Goal: Communication & Community: Answer question/provide support

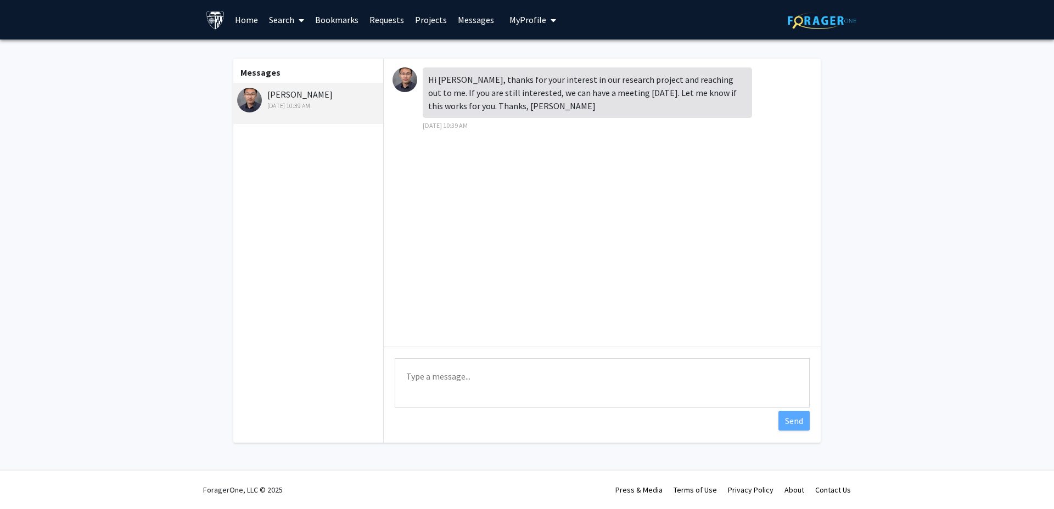
drag, startPoint x: 246, startPoint y: 92, endPoint x: 229, endPoint y: 127, distance: 39.0
click at [229, 127] on div "Messages [PERSON_NAME] [DATE] 10:39 AM Hi Peiran, thanks for your interest in o…" at bounding box center [526, 251] width 607 height 384
click at [246, 94] on img at bounding box center [249, 100] width 25 height 25
drag, startPoint x: 286, startPoint y: 95, endPoint x: 250, endPoint y: 120, distance: 43.4
click at [250, 120] on div "[PERSON_NAME] [DATE] 10:39 AM" at bounding box center [307, 103] width 151 height 41
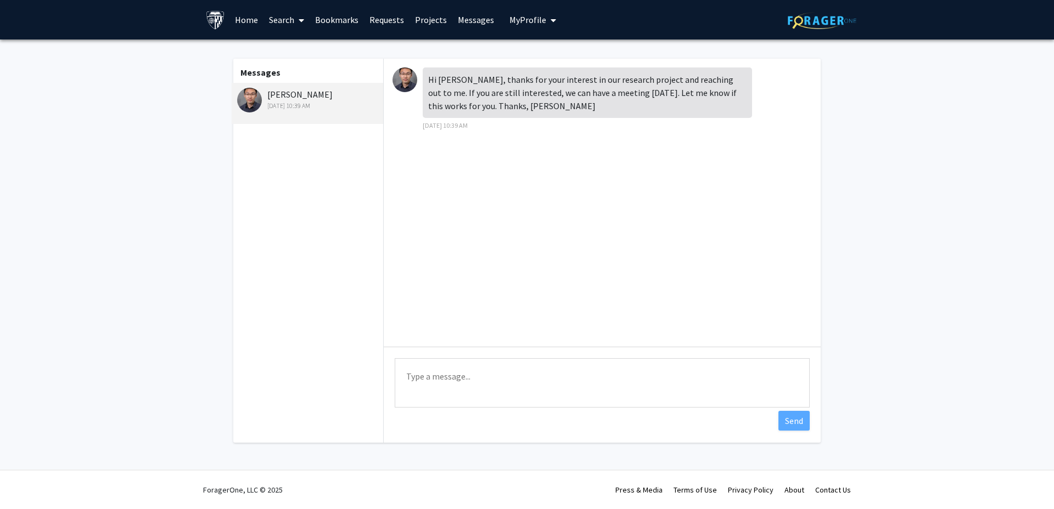
click at [650, 388] on textarea "Type a message" at bounding box center [602, 382] width 415 height 49
click at [421, 375] on textarea "Hi [PERSON_NAME], thank you for" at bounding box center [602, 382] width 415 height 49
click at [549, 386] on textarea "Hi [PERSON_NAME], thank you for" at bounding box center [602, 382] width 415 height 49
click at [667, 372] on textarea "Hi [PERSON_NAME], thank you for providing me with the valuable opportunity." at bounding box center [602, 382] width 415 height 49
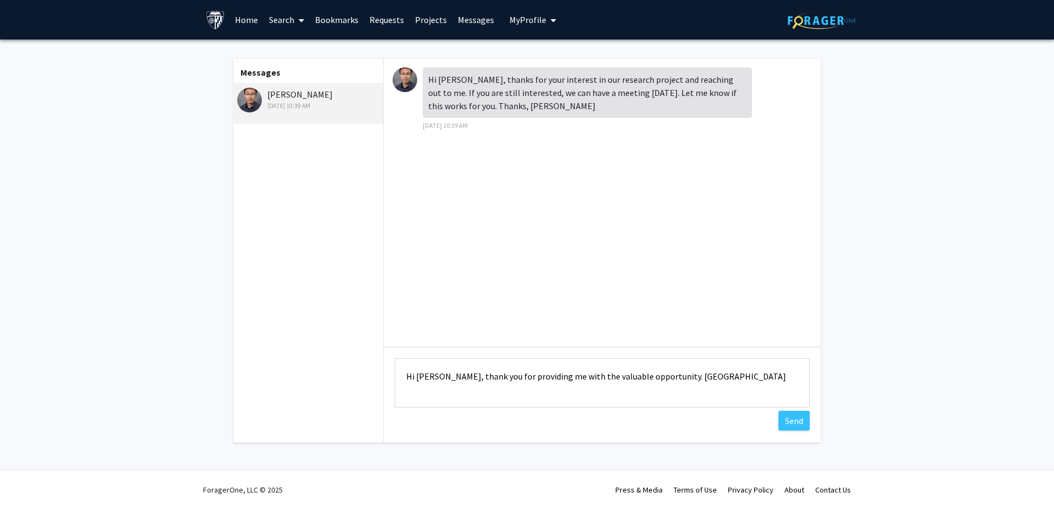
click at [696, 378] on textarea "Hi [PERSON_NAME], thank you for providing me with the valuable opportunity. [GE…" at bounding box center [602, 382] width 415 height 49
click at [727, 378] on textarea "Hi [PERSON_NAME], thank you for providing me with the valuable opportunity. Unf…" at bounding box center [602, 382] width 415 height 49
click at [772, 377] on textarea "Hi [PERSON_NAME], thank you for providing me with the valuable opportunity. Unf…" at bounding box center [602, 382] width 415 height 49
click at [622, 397] on textarea "Hi [PERSON_NAME], thank you for providing me with the valuable opportunity. Unf…" at bounding box center [602, 382] width 415 height 49
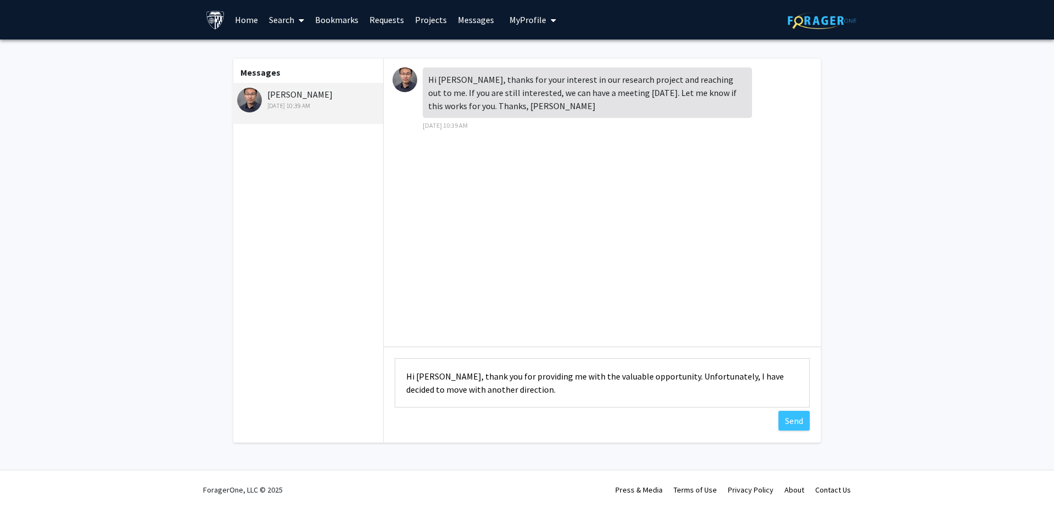
click at [517, 377] on textarea "Hi [PERSON_NAME], thank you for providing me with the valuable opportunity. Unf…" at bounding box center [602, 382] width 415 height 49
drag, startPoint x: 538, startPoint y: 377, endPoint x: 645, endPoint y: 378, distance: 106.5
click at [645, 378] on textarea "Hi [PERSON_NAME], thank you for inviting me with the valuable opportunity. Unfo…" at bounding box center [602, 382] width 415 height 49
click at [642, 390] on textarea "Hi [PERSON_NAME], thank you for inviting me to meet with you. Unfortunately, I …" at bounding box center [602, 382] width 415 height 49
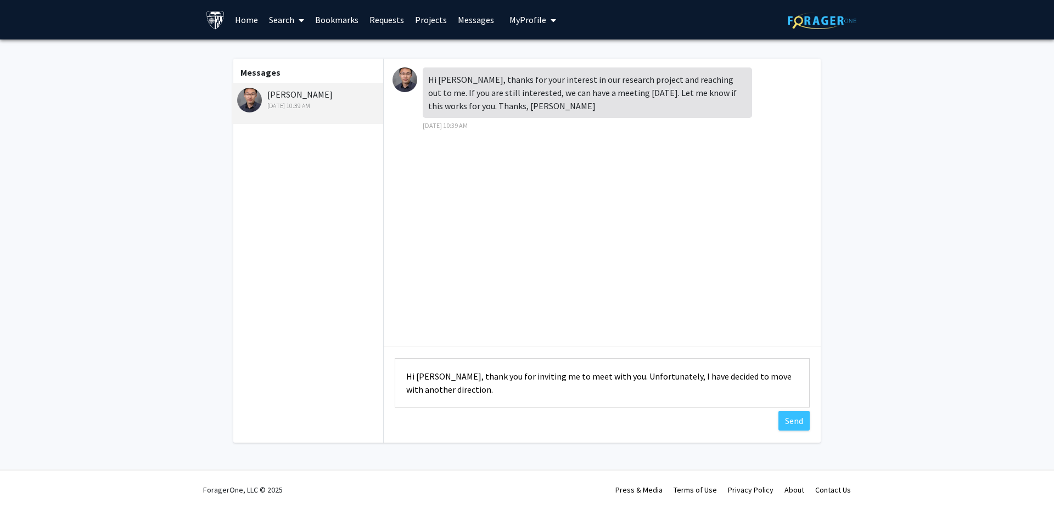
drag, startPoint x: 599, startPoint y: 376, endPoint x: 538, endPoint y: 374, distance: 60.9
click at [538, 374] on textarea "Hi [PERSON_NAME], thank you for inviting me to meet with you. Unfortunately, I …" at bounding box center [602, 382] width 415 height 49
click at [527, 393] on textarea "Hi [PERSON_NAME], thank you for inviting me for the meeting. Unfortunately, I h…" at bounding box center [602, 382] width 415 height 49
click at [739, 375] on textarea "Hi [PERSON_NAME], thank you for inviting me for the meeting. Unfortunately, I h…" at bounding box center [602, 382] width 415 height 49
click at [744, 380] on textarea "Hi [PERSON_NAME], thank you for inviting me for the meeting. Unfortunately, I h…" at bounding box center [602, 382] width 415 height 49
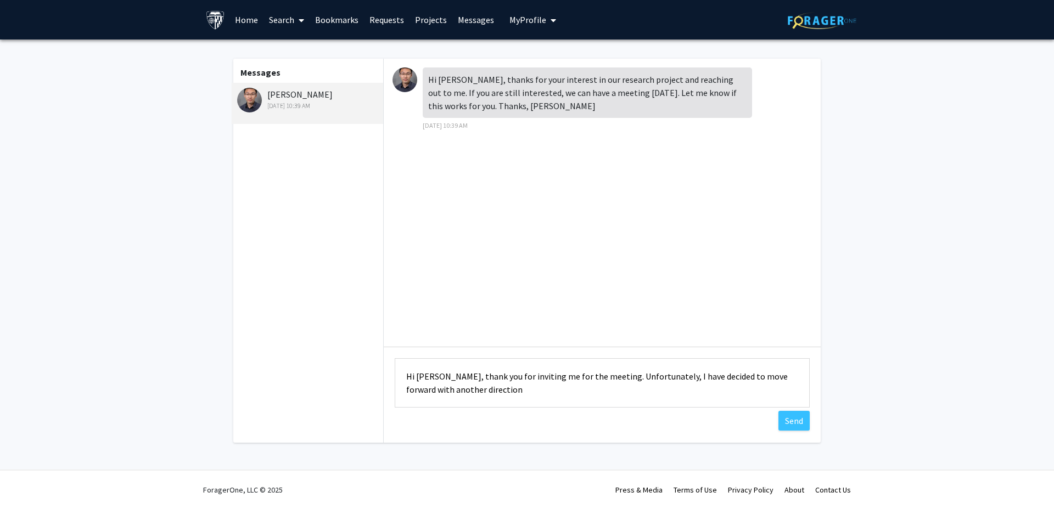
click at [453, 390] on textarea "Hi [PERSON_NAME], thank you for inviting me for the meeting. Unfortunately, I h…" at bounding box center [602, 382] width 415 height 49
drag, startPoint x: 443, startPoint y: 375, endPoint x: 592, endPoint y: 377, distance: 148.2
click at [592, 377] on textarea "Hi [PERSON_NAME], thank you for inviting me for the meeting. Unfortunately, I h…" at bounding box center [602, 382] width 415 height 49
paste textarea "Thank you so much for the invitation and for considering me for your research p…"
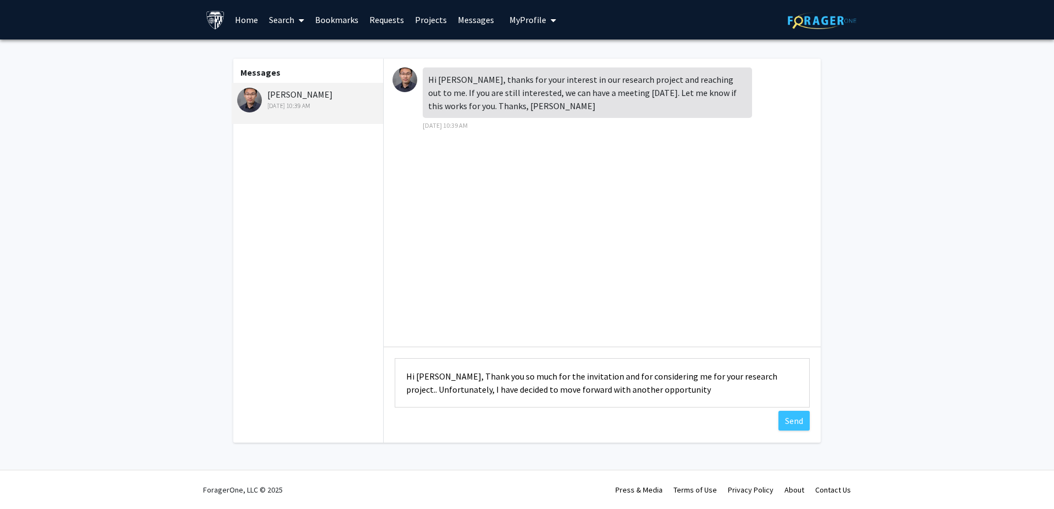
click at [450, 376] on textarea "Hi [PERSON_NAME], Thank you so much for the invitation and for considering me f…" at bounding box center [602, 382] width 415 height 49
click at [762, 381] on textarea "Hi [PERSON_NAME], thank you so much for the invitation and for considering me f…" at bounding box center [602, 382] width 415 height 49
click at [554, 390] on textarea "Hi [PERSON_NAME], thank you so much for the invitation and for considering me f…" at bounding box center [602, 382] width 415 height 49
drag, startPoint x: 523, startPoint y: 387, endPoint x: 540, endPoint y: 387, distance: 17.0
click at [540, 387] on textarea "Hi [PERSON_NAME], thank you so much for the invitation and for considering me f…" at bounding box center [602, 382] width 415 height 49
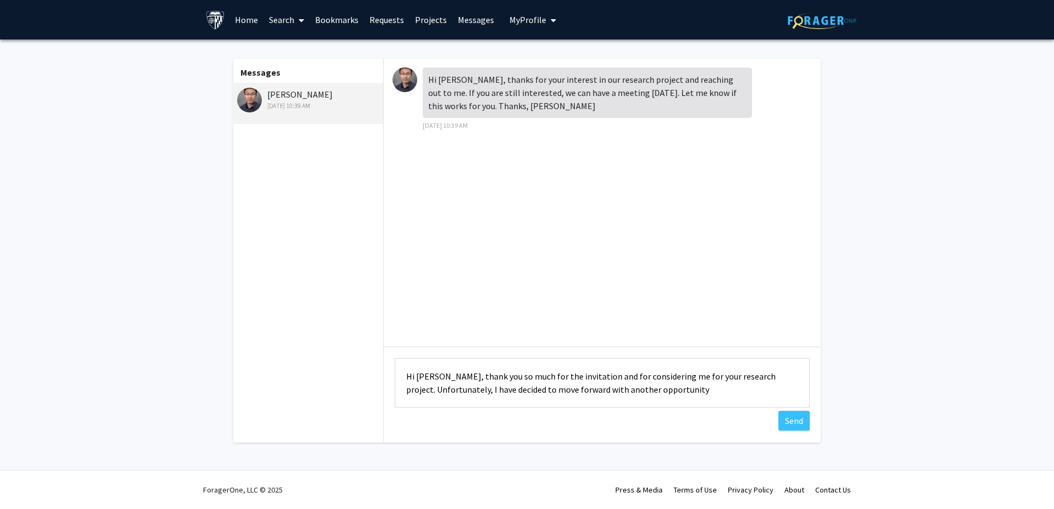
click at [541, 388] on textarea "Hi [PERSON_NAME], thank you so much for the invitation and for considering me f…" at bounding box center [602, 382] width 415 height 49
drag, startPoint x: 464, startPoint y: 389, endPoint x: 700, endPoint y: 390, distance: 235.4
click at [700, 390] on textarea "Hi [PERSON_NAME], thank you so much for the invitation and for considering me f…" at bounding box center [602, 382] width 415 height 49
paste textarea "I’ve committed to another opportunity that will fully occupy my schedule this t…"
click at [474, 389] on textarea "Hi [PERSON_NAME], thank you so much for the invitation and for considering me f…" at bounding box center [602, 382] width 415 height 49
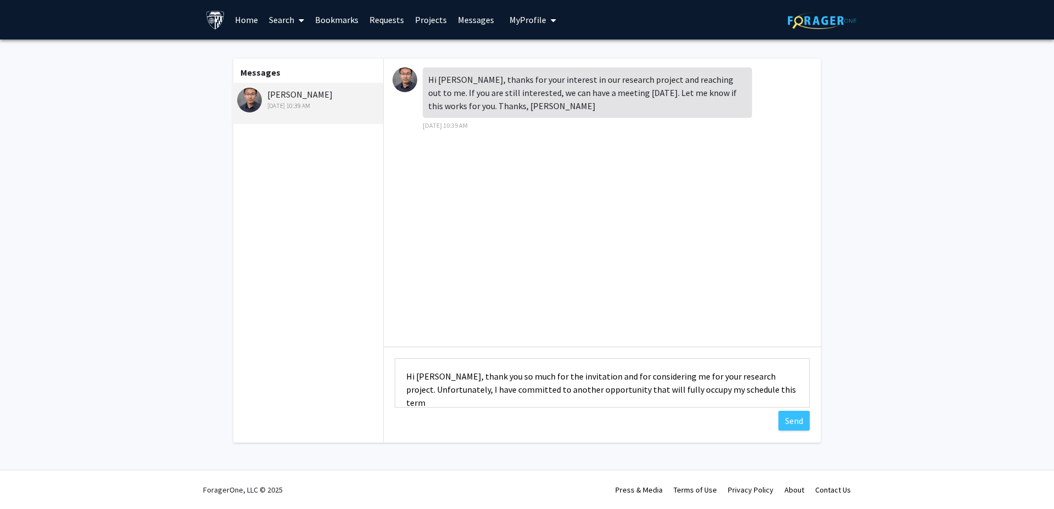
click at [781, 386] on textarea "Hi [PERSON_NAME], thank you so much for the invitation and for considering me f…" at bounding box center [602, 382] width 415 height 49
paste textarea "I’m grateful for your understanding and hope we can stay in touch for potential…"
click at [444, 374] on textarea "Hi [PERSON_NAME], thank you so much for the invitation and for considering me f…" at bounding box center [602, 382] width 415 height 49
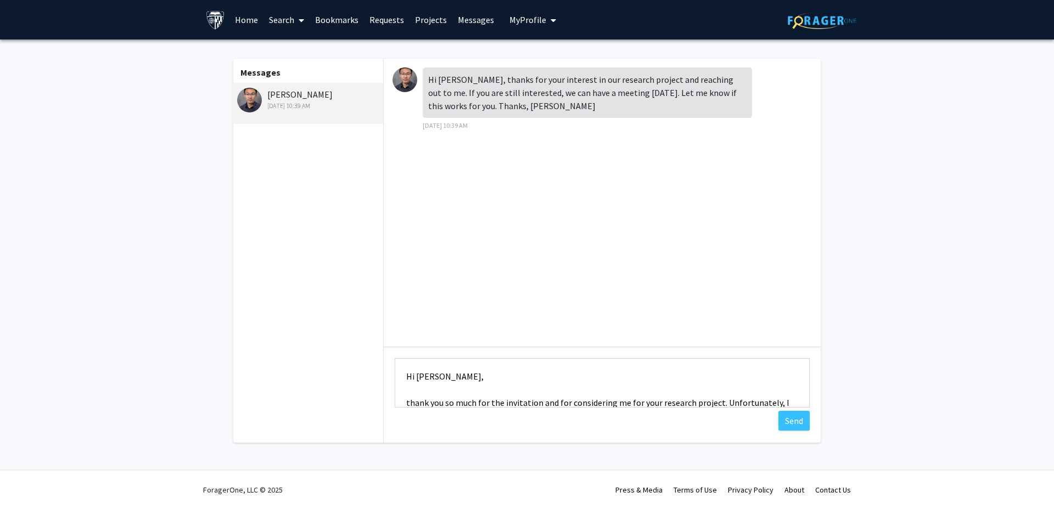
scroll to position [1, 0]
click at [409, 402] on textarea "Hi [PERSON_NAME], thank you so much for the invitation and for considering me f…" at bounding box center [602, 382] width 415 height 49
click at [416, 367] on textarea "Hi [PERSON_NAME], Thank you so much for the invitation and for considering me f…" at bounding box center [602, 382] width 415 height 49
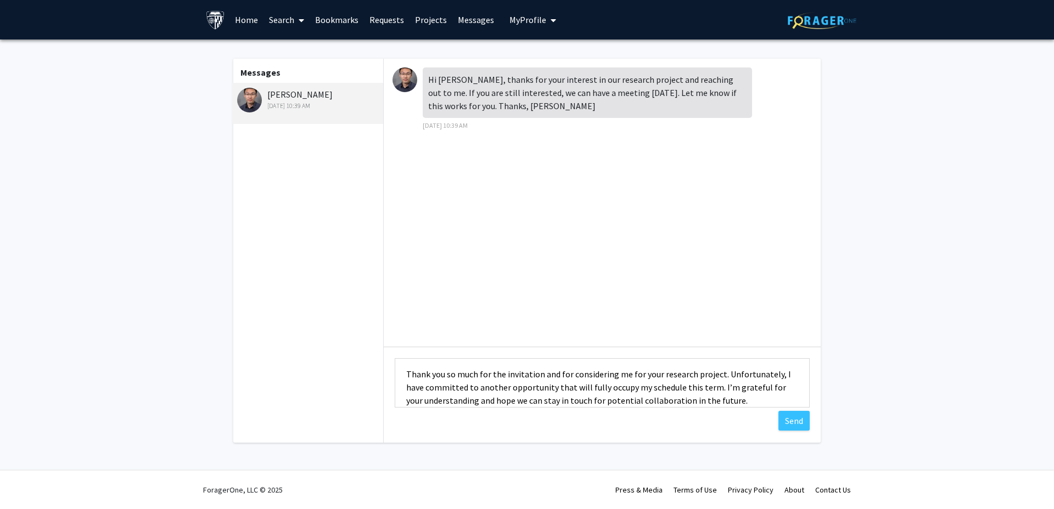
scroll to position [66, 0]
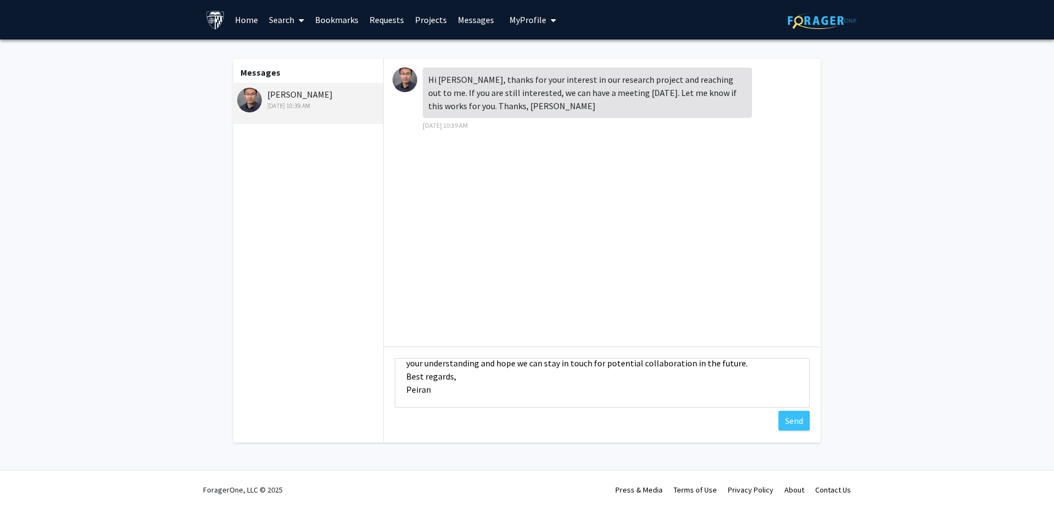
click at [404, 375] on textarea "Hi [PERSON_NAME], Thank you so much for the invitation and for considering me f…" at bounding box center [602, 382] width 415 height 49
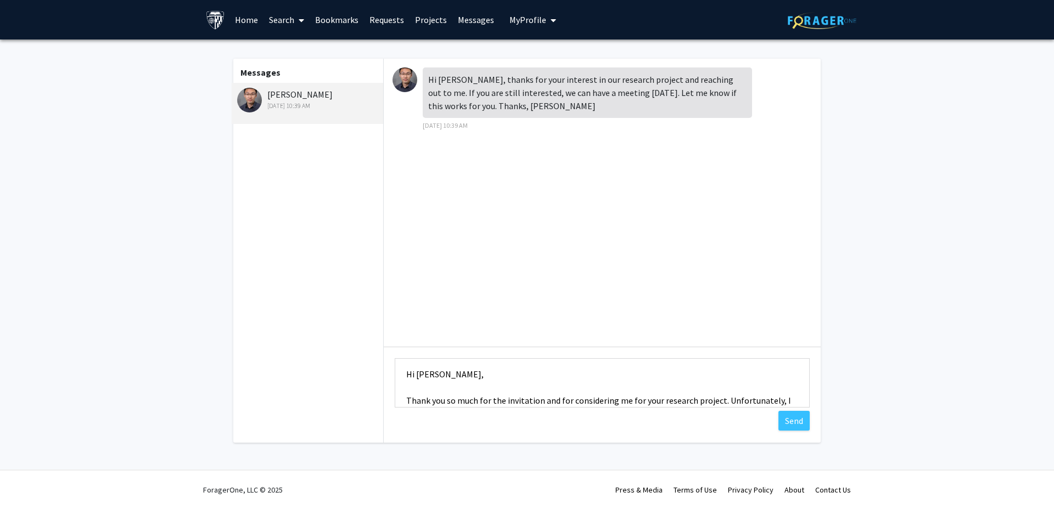
scroll to position [0, 0]
click at [427, 397] on textarea "Hi [PERSON_NAME], Thank you so much for the invitation and for considering me f…" at bounding box center [602, 382] width 415 height 49
click at [417, 392] on textarea "Hi [PERSON_NAME], Thank you so much for the invitation and for considering me f…" at bounding box center [602, 382] width 415 height 49
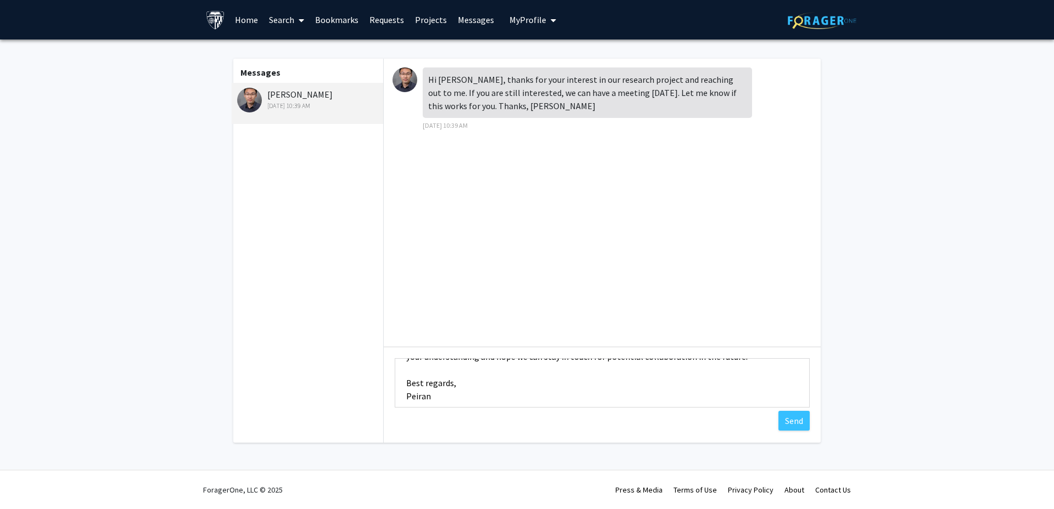
scroll to position [79, 0]
type textarea "Hi [PERSON_NAME], Thank you so much for the invitation and for considering me f…"
click at [802, 425] on button "Send" at bounding box center [793, 421] width 31 height 20
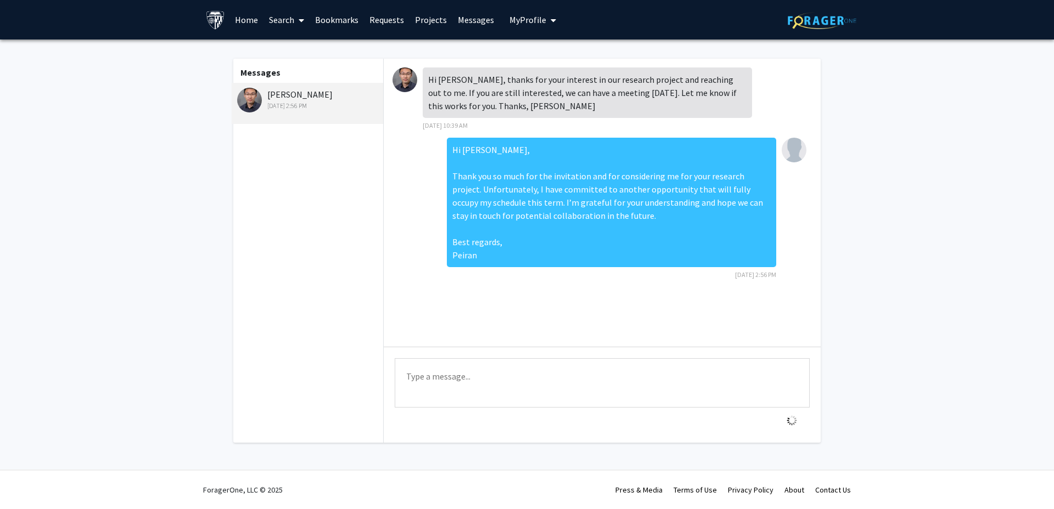
scroll to position [0, 0]
click at [767, 212] on div "Hi [PERSON_NAME], Thank you so much for the invitation and for considering me f…" at bounding box center [611, 203] width 329 height 130
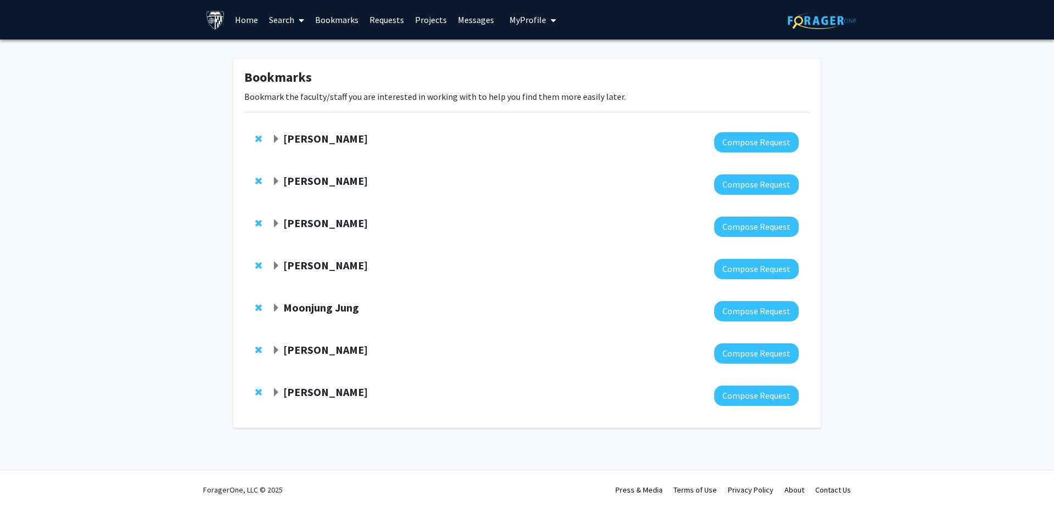
click at [318, 179] on strong "[PERSON_NAME]" at bounding box center [325, 181] width 85 height 14
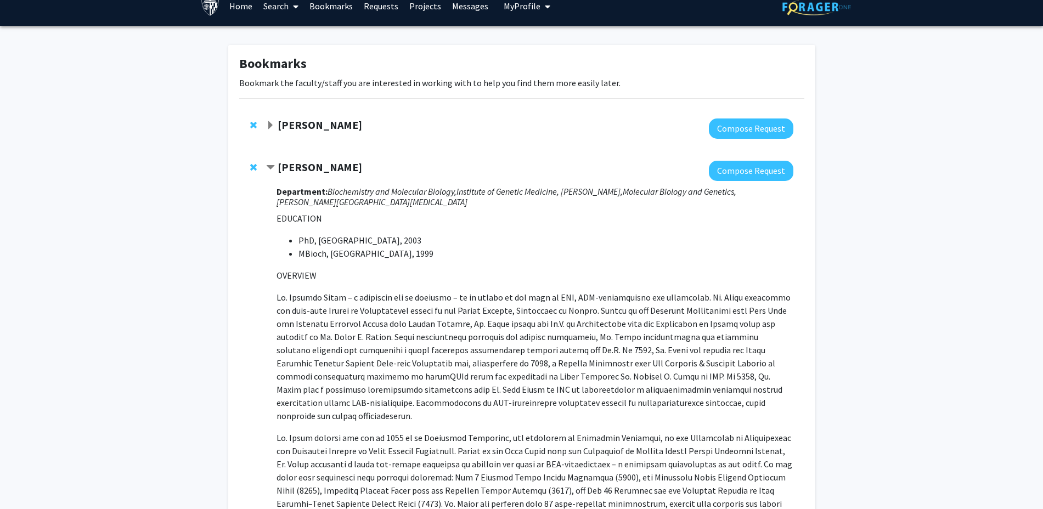
scroll to position [13, 0]
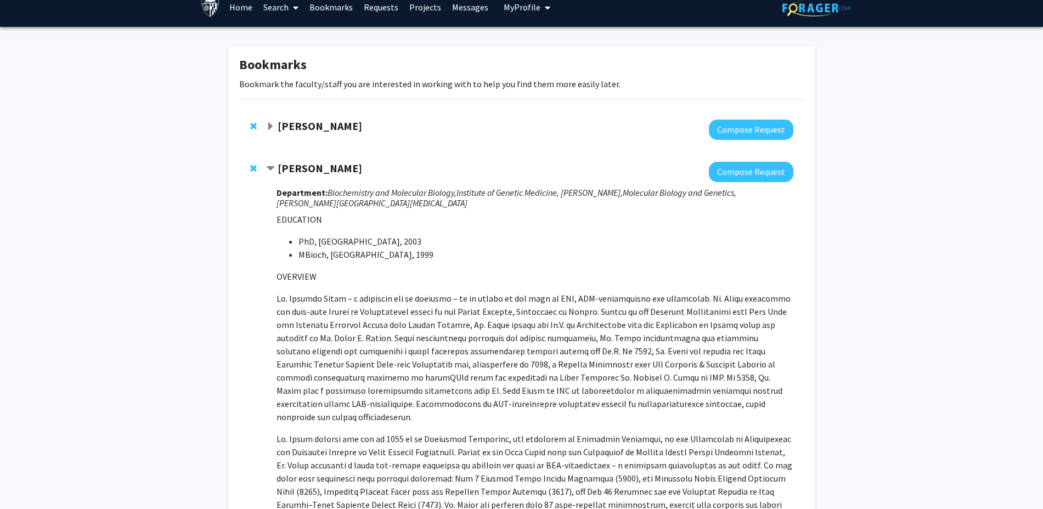
click at [334, 173] on strong "[PERSON_NAME]" at bounding box center [320, 168] width 85 height 14
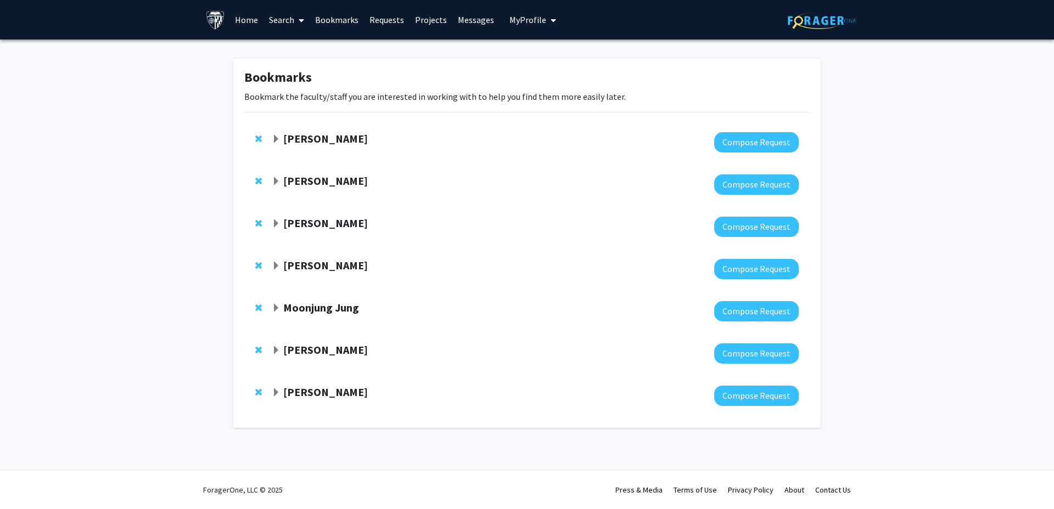
click at [312, 384] on div "Sixuan Li Compose Request" at bounding box center [526, 396] width 565 height 42
click at [310, 394] on strong "[PERSON_NAME]" at bounding box center [325, 392] width 85 height 14
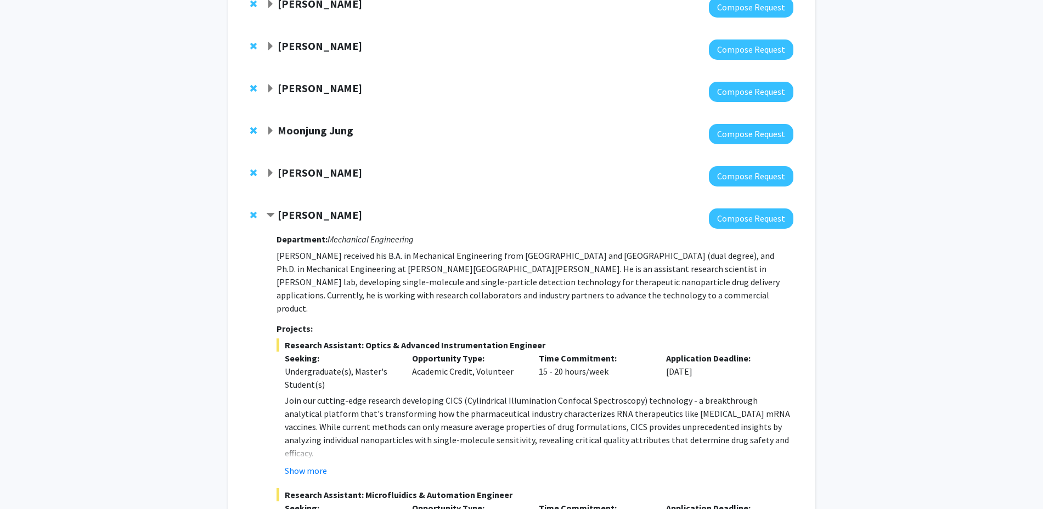
scroll to position [177, 0]
click at [316, 217] on strong "[PERSON_NAME]" at bounding box center [320, 216] width 85 height 14
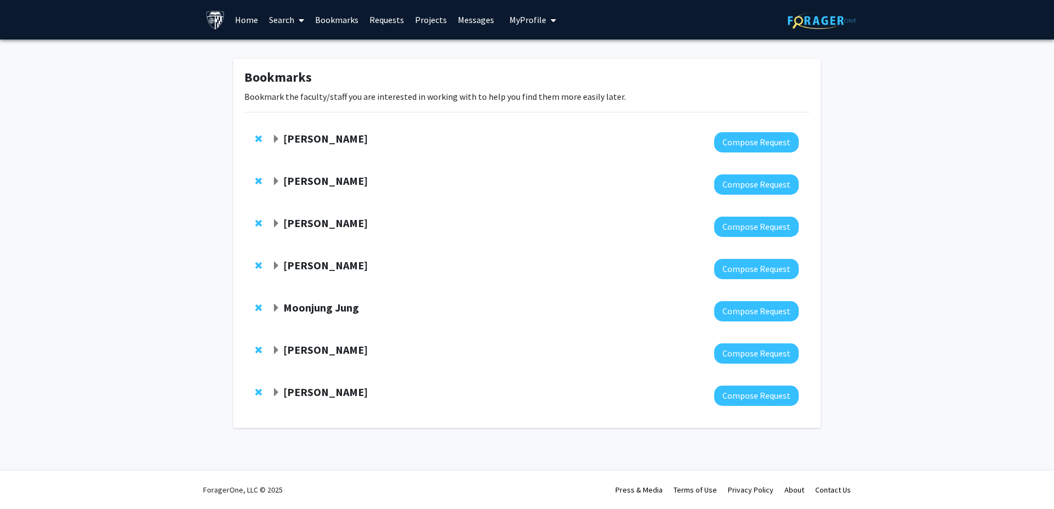
click at [314, 395] on strong "[PERSON_NAME]" at bounding box center [325, 392] width 85 height 14
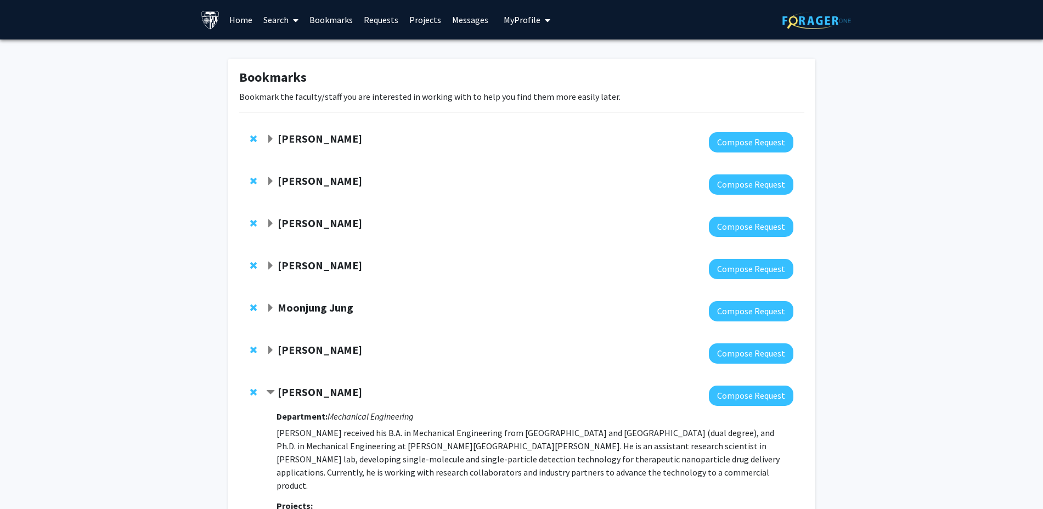
click at [294, 392] on strong "[PERSON_NAME]" at bounding box center [320, 392] width 85 height 14
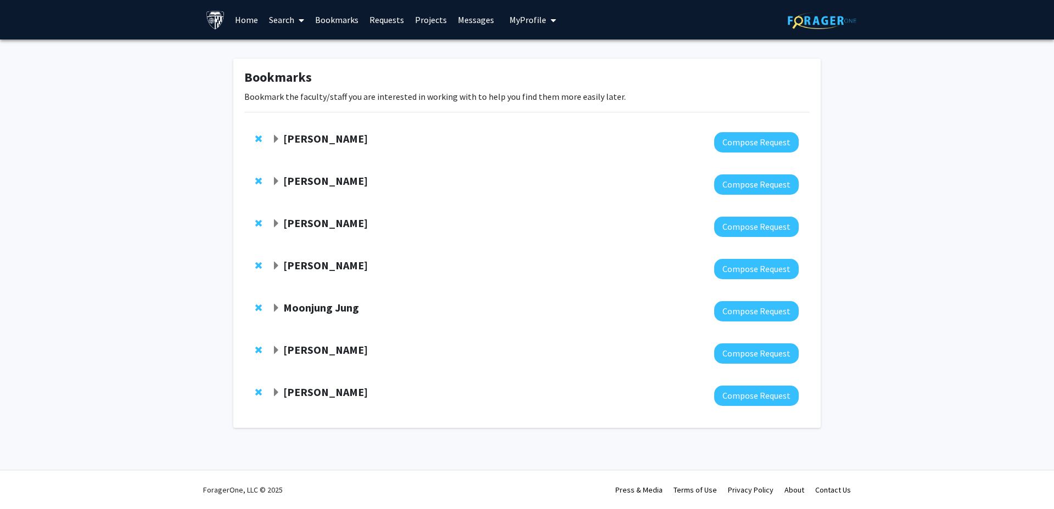
click at [303, 389] on strong "[PERSON_NAME]" at bounding box center [325, 392] width 85 height 14
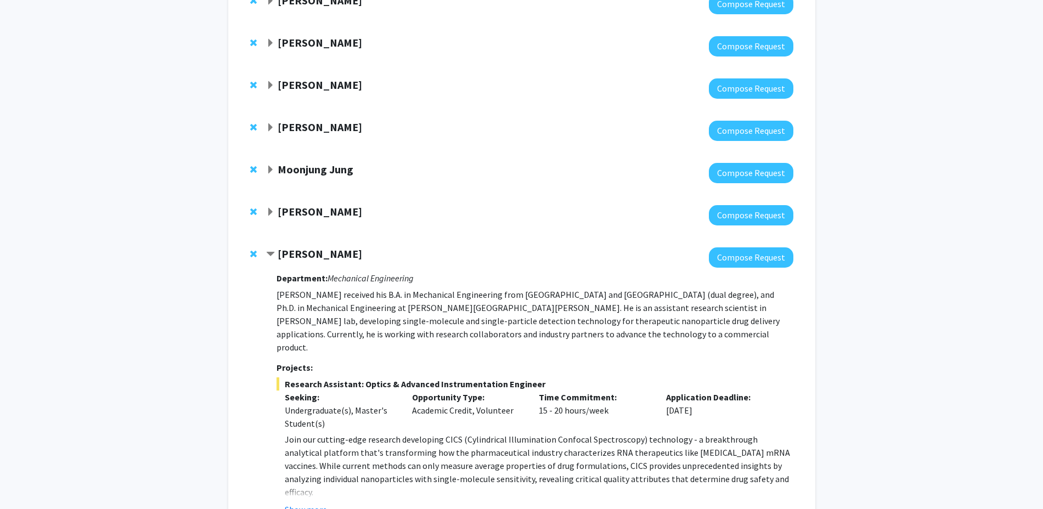
scroll to position [137, 0]
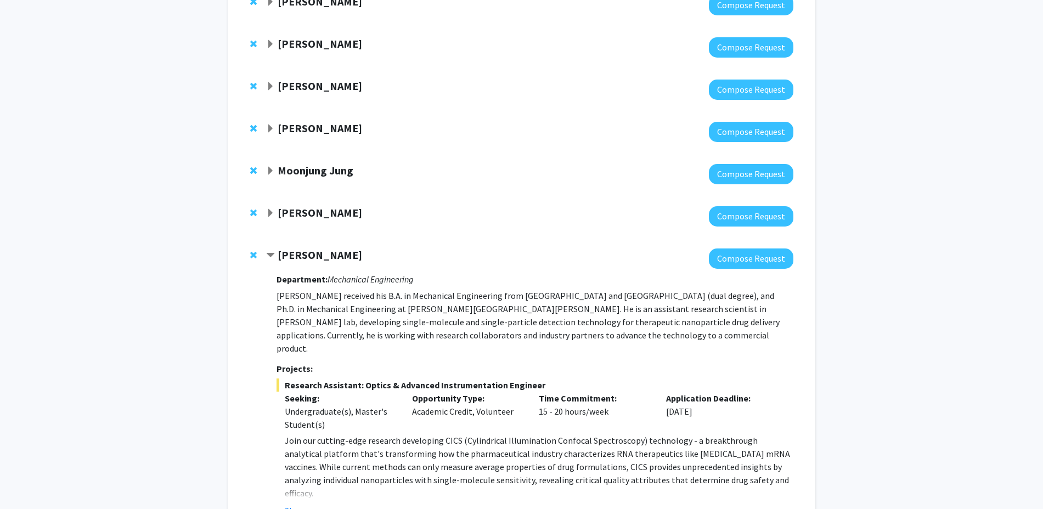
drag, startPoint x: 328, startPoint y: 280, endPoint x: 432, endPoint y: 281, distance: 103.7
click at [432, 281] on h3 "Department: Mechanical Engineering" at bounding box center [535, 279] width 516 height 10
click at [426, 299] on p "Sixuan Li received his B.A. in Mechanical Engineering from Purdue University an…" at bounding box center [535, 322] width 516 height 66
